Goal: Task Accomplishment & Management: Manage account settings

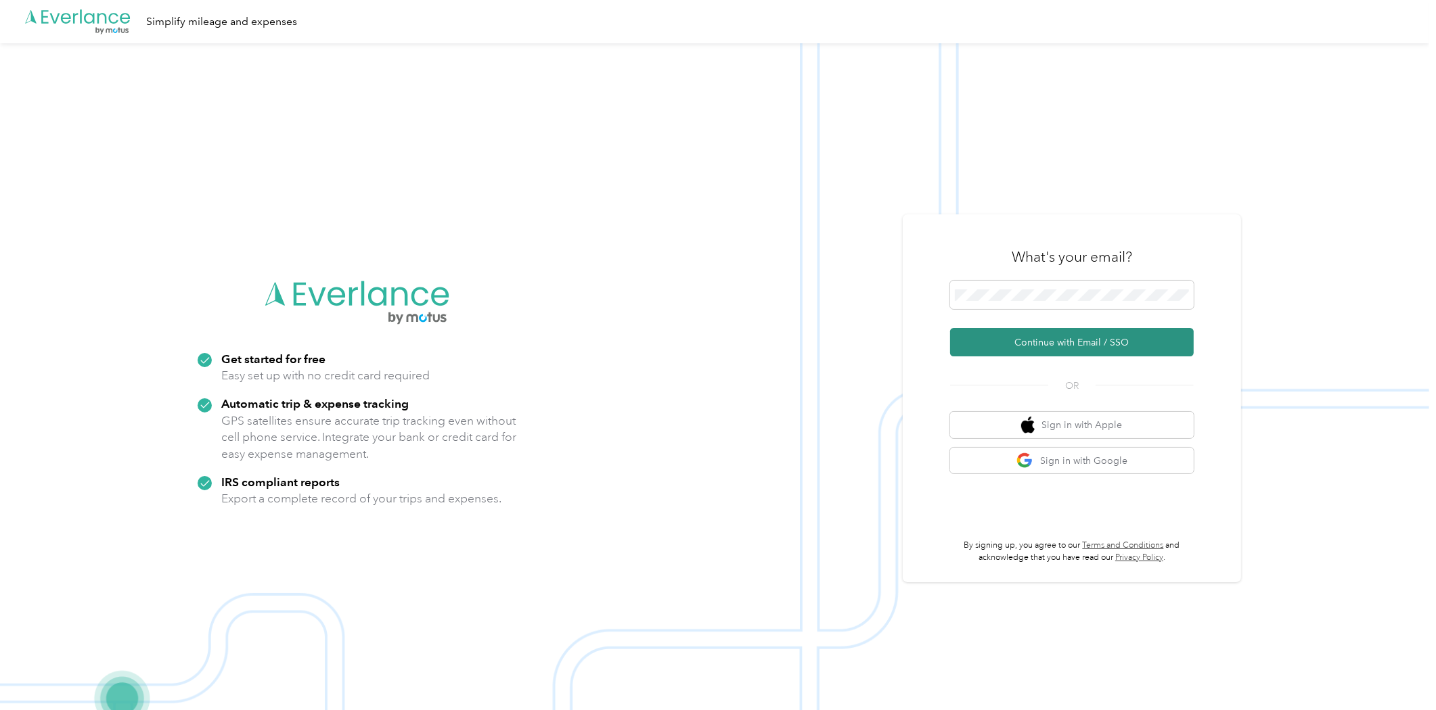
click at [1162, 344] on button "Continue with Email / SSO" at bounding box center [1072, 342] width 244 height 28
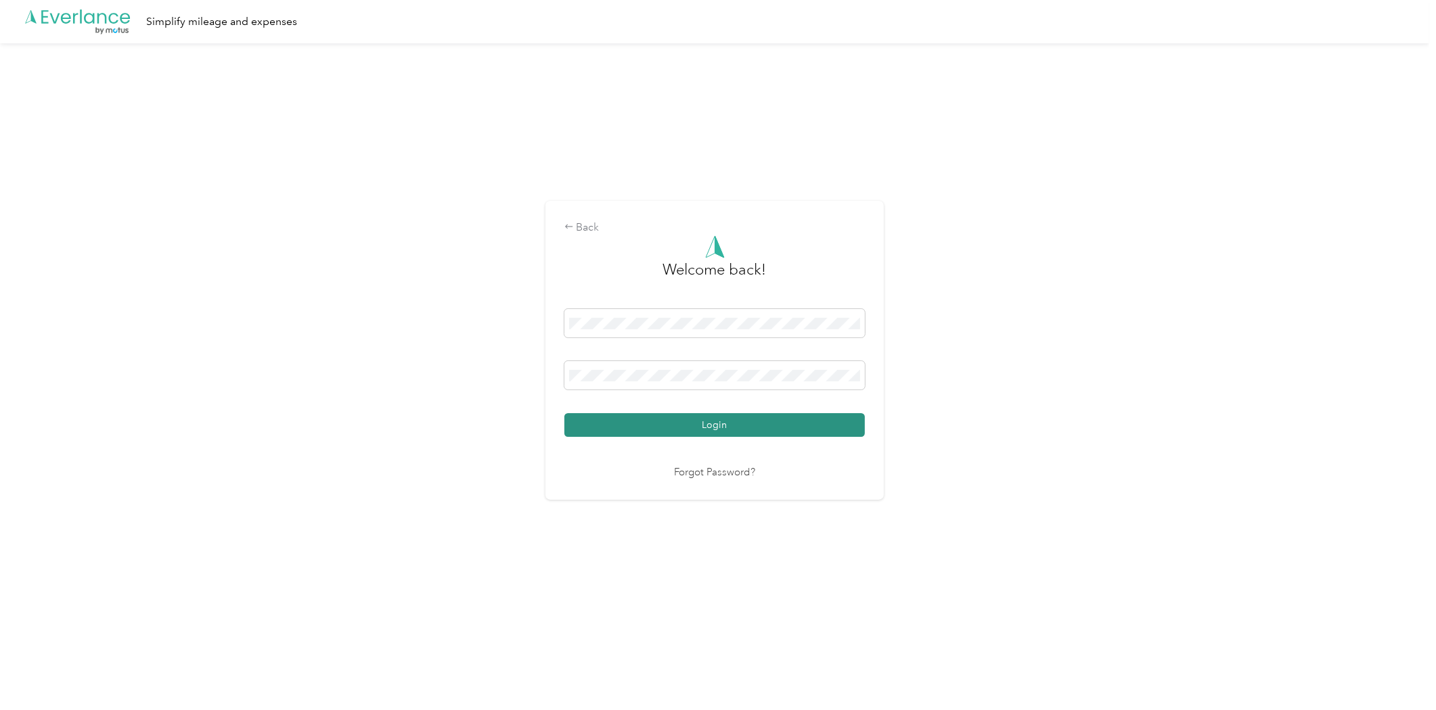
click at [762, 421] on button "Login" at bounding box center [714, 425] width 300 height 24
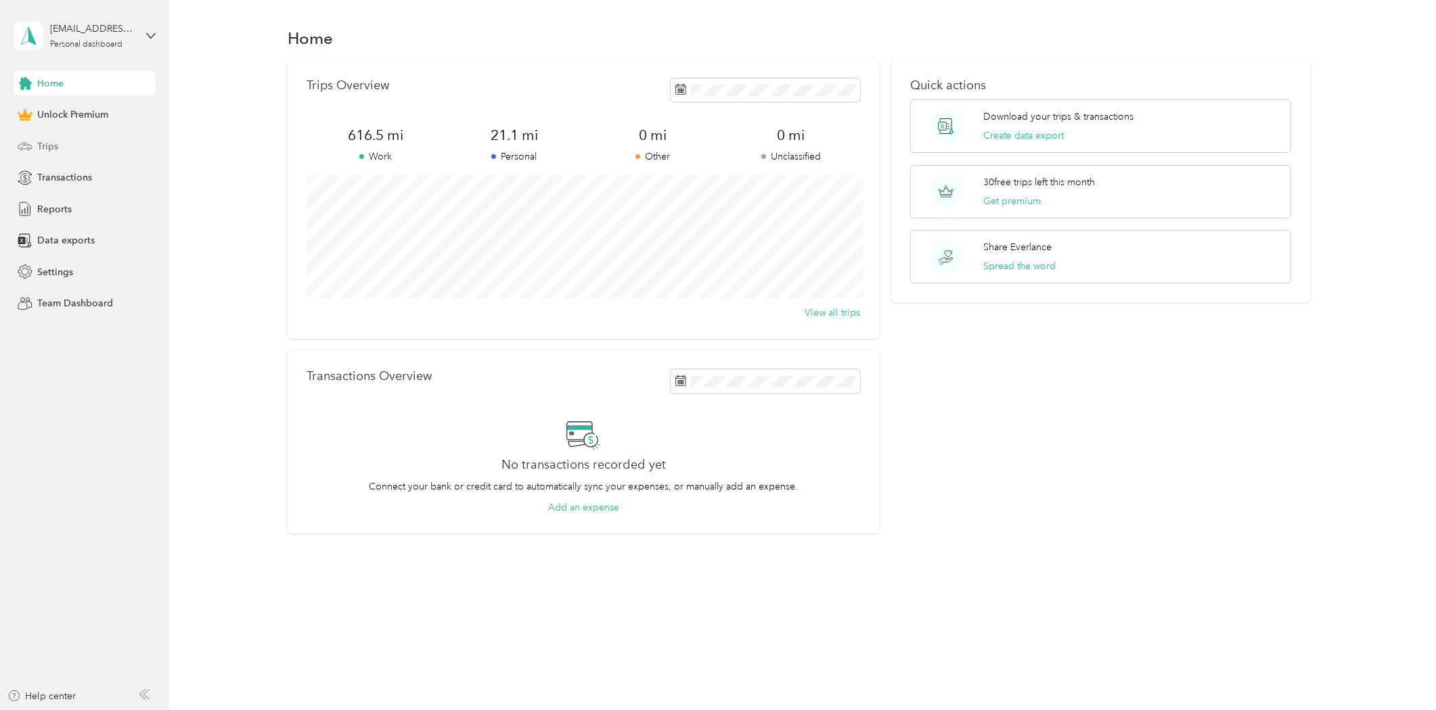
click at [79, 143] on div "Trips" at bounding box center [85, 146] width 142 height 24
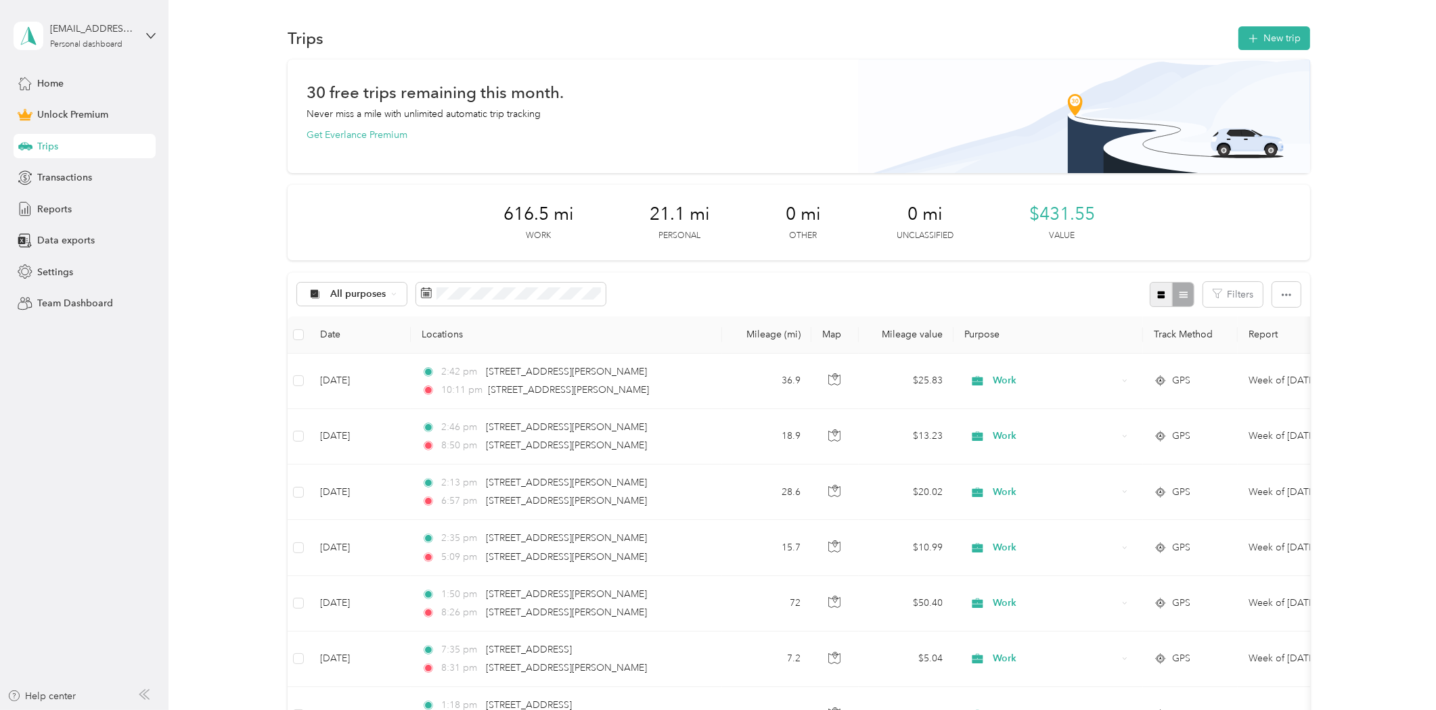
click at [1157, 296] on icon "button" at bounding box center [1160, 295] width 7 height 7
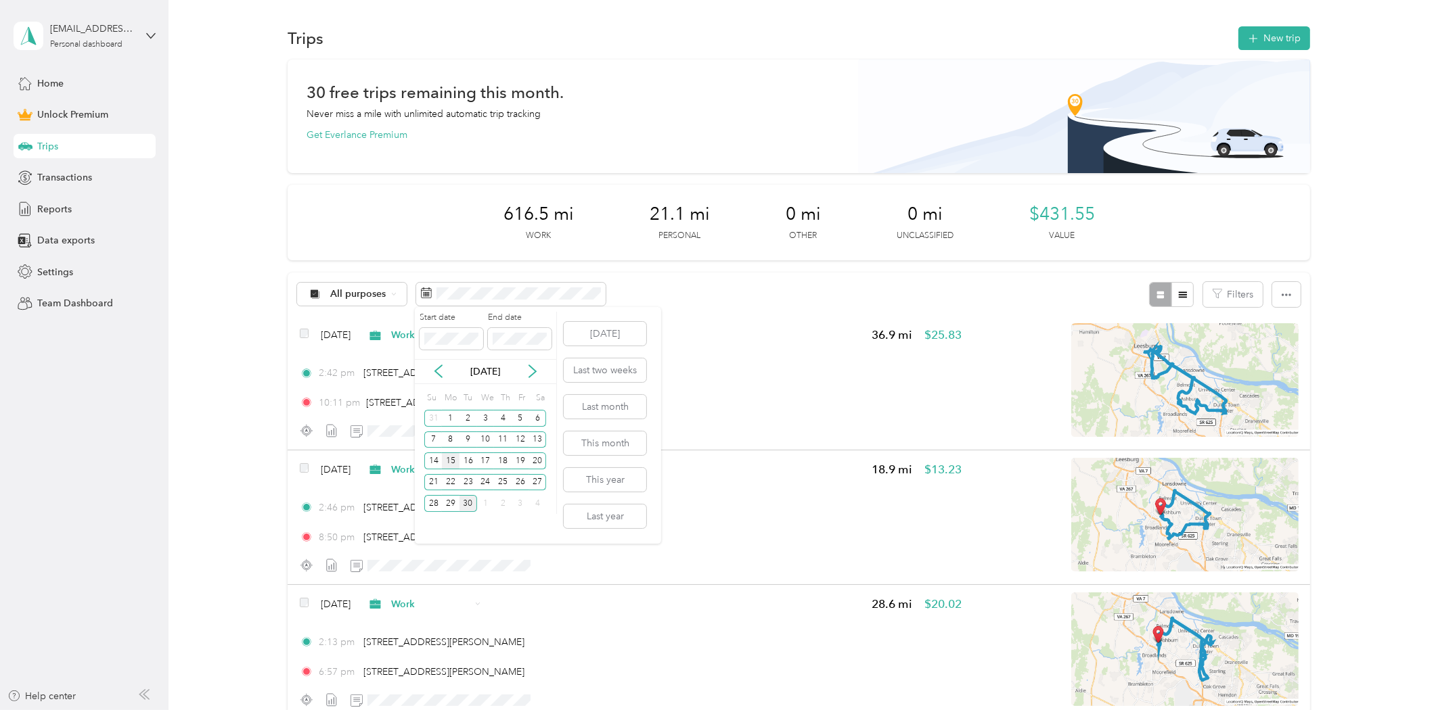
click at [456, 458] on div "15" at bounding box center [451, 461] width 18 height 17
click at [431, 503] on div "28" at bounding box center [433, 503] width 18 height 17
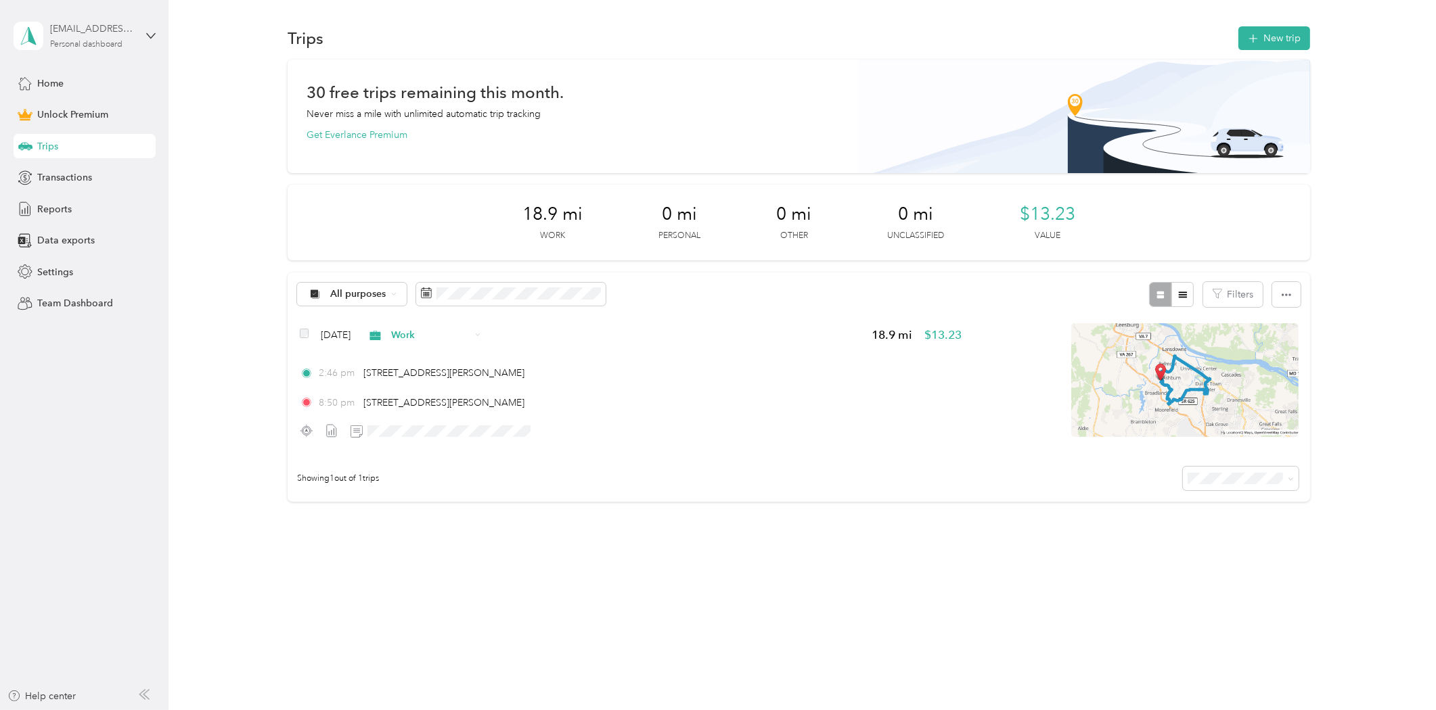
click at [107, 36] on div "[EMAIL_ADDRESS][DOMAIN_NAME] Personal dashboard" at bounding box center [92, 35] width 85 height 27
click at [88, 110] on div "Log out" at bounding box center [156, 111] width 266 height 24
